Goal: Transaction & Acquisition: Purchase product/service

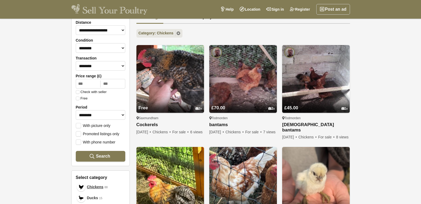
scroll to position [53, 0]
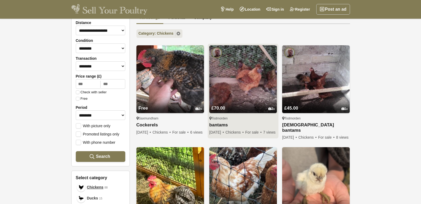
click at [240, 76] on img at bounding box center [243, 79] width 68 height 68
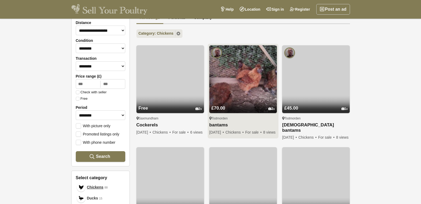
scroll to position [53, 0]
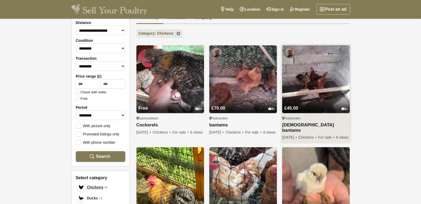
click at [310, 74] on img at bounding box center [316, 79] width 68 height 68
